Goal: Task Accomplishment & Management: Use online tool/utility

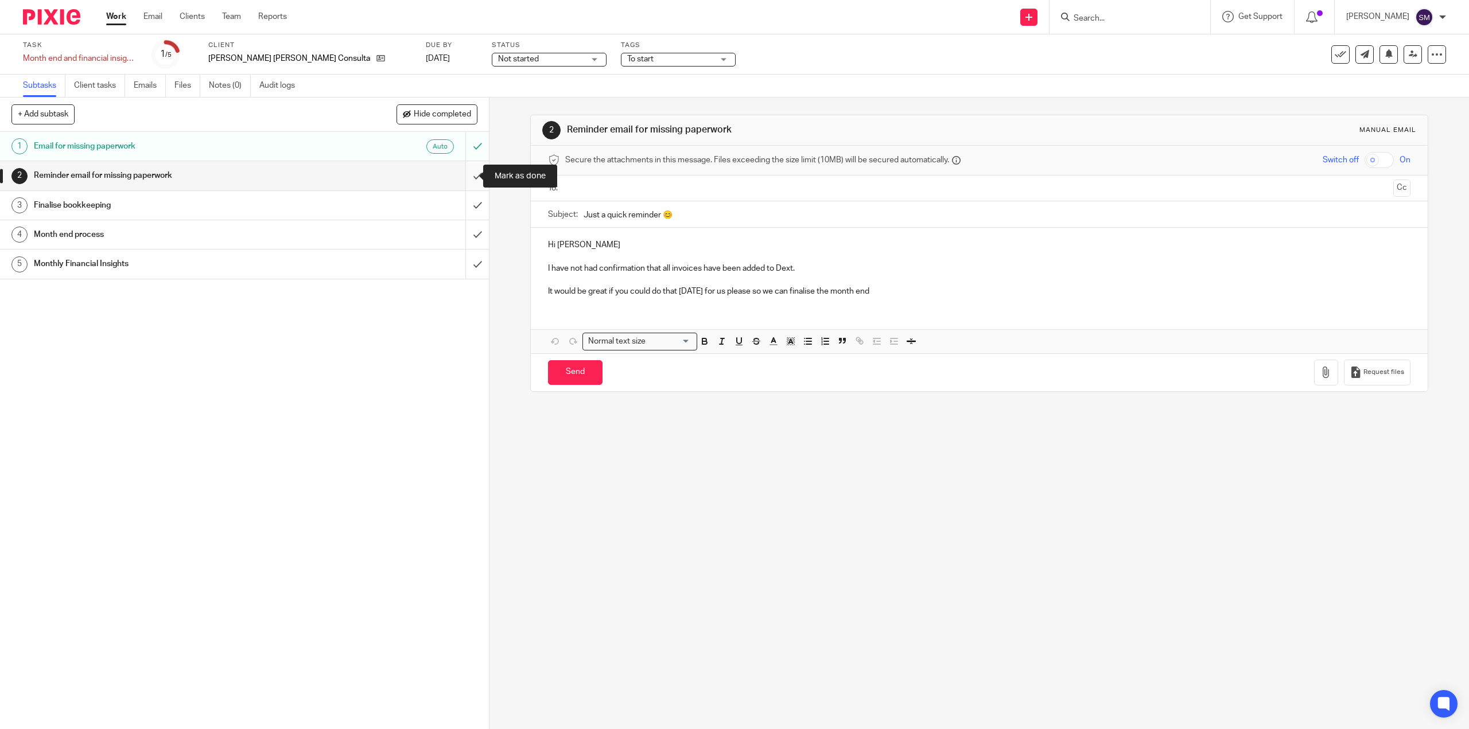
click at [466, 172] on input "submit" at bounding box center [244, 175] width 489 height 29
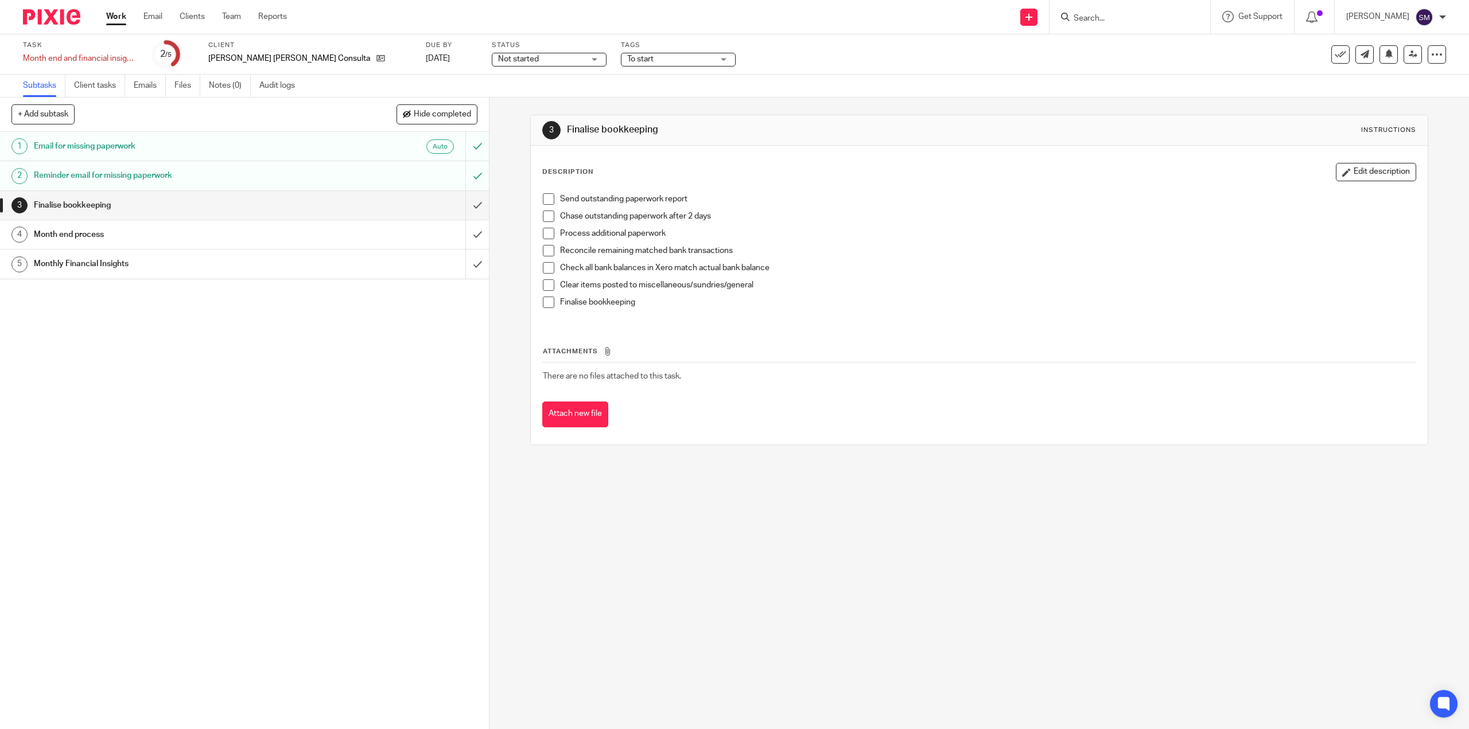
click at [543, 202] on span at bounding box center [548, 198] width 11 height 11
click at [544, 219] on span at bounding box center [548, 216] width 11 height 11
click at [543, 234] on span at bounding box center [548, 233] width 11 height 11
click at [543, 247] on span at bounding box center [548, 250] width 11 height 11
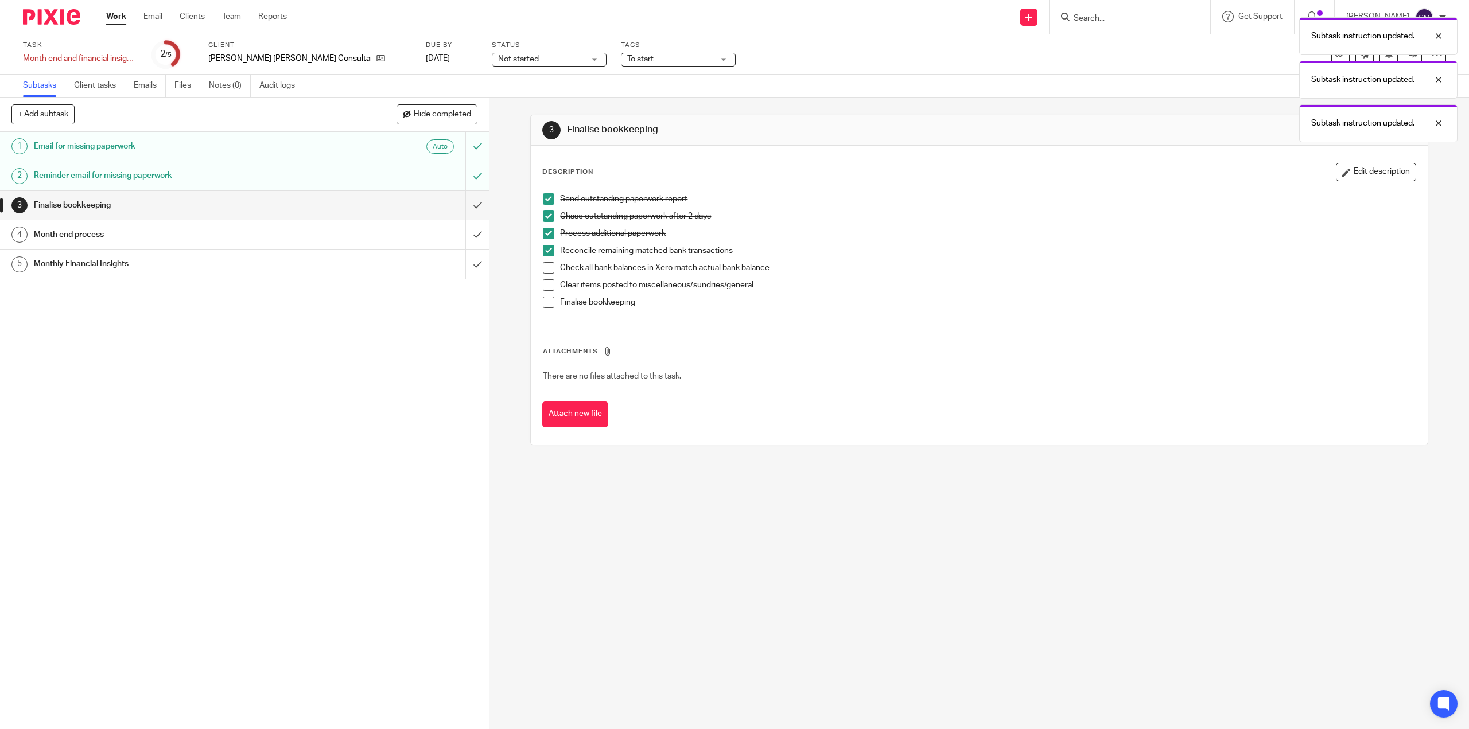
click at [543, 265] on span at bounding box center [548, 267] width 11 height 11
click at [543, 285] on span at bounding box center [548, 284] width 11 height 11
click at [548, 306] on span at bounding box center [548, 302] width 11 height 11
click at [468, 203] on input "submit" at bounding box center [244, 205] width 489 height 29
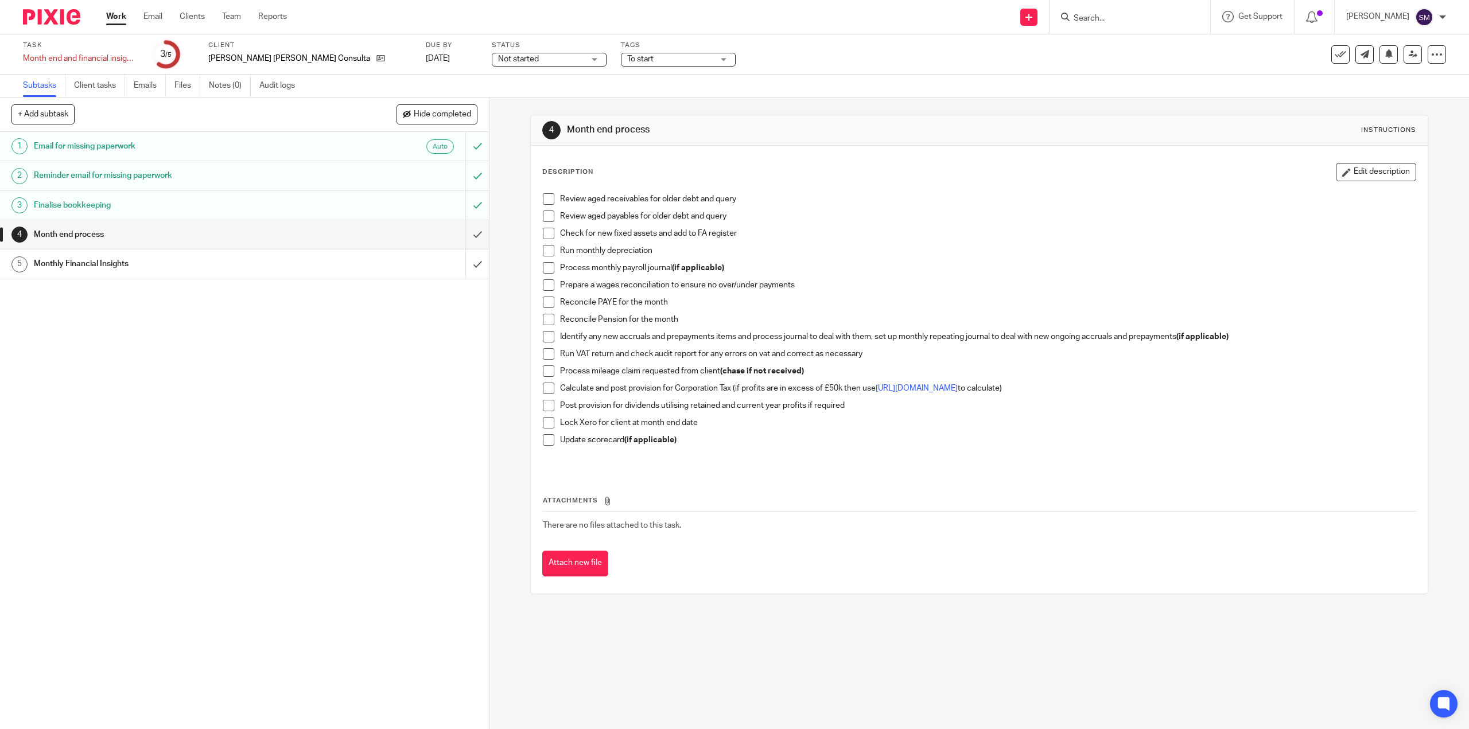
click at [545, 199] on span at bounding box center [548, 198] width 11 height 11
